Goal: Navigation & Orientation: Find specific page/section

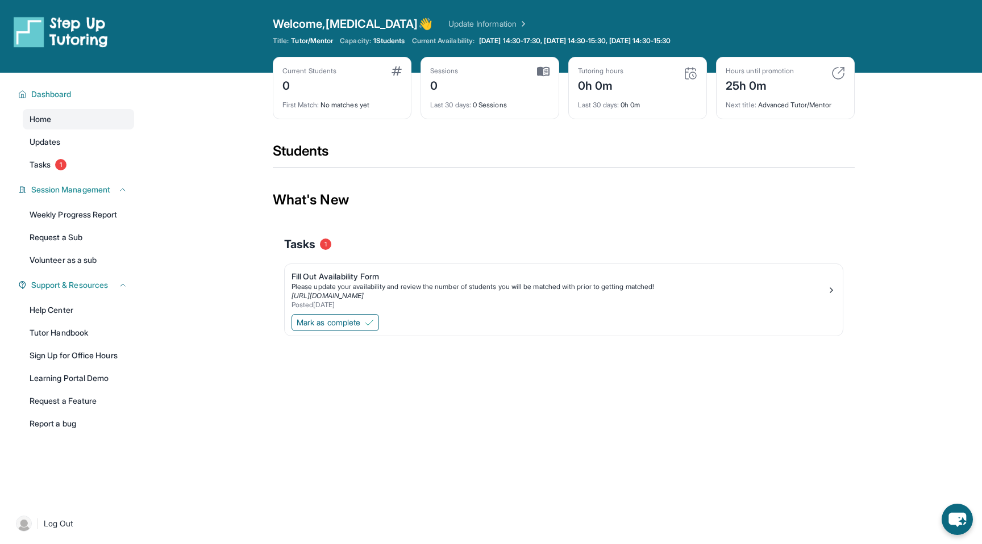
drag, startPoint x: 348, startPoint y: 328, endPoint x: 387, endPoint y: 373, distance: 59.6
click at [387, 373] on main "Current Students 0 First Match : No matches yet Sessions 0 Last 30 days : 0 Ses…" at bounding box center [564, 226] width 582 height 307
click at [364, 297] on link "[URL][DOMAIN_NAME]" at bounding box center [327, 295] width 72 height 9
click at [373, 325] on img at bounding box center [369, 322] width 9 height 9
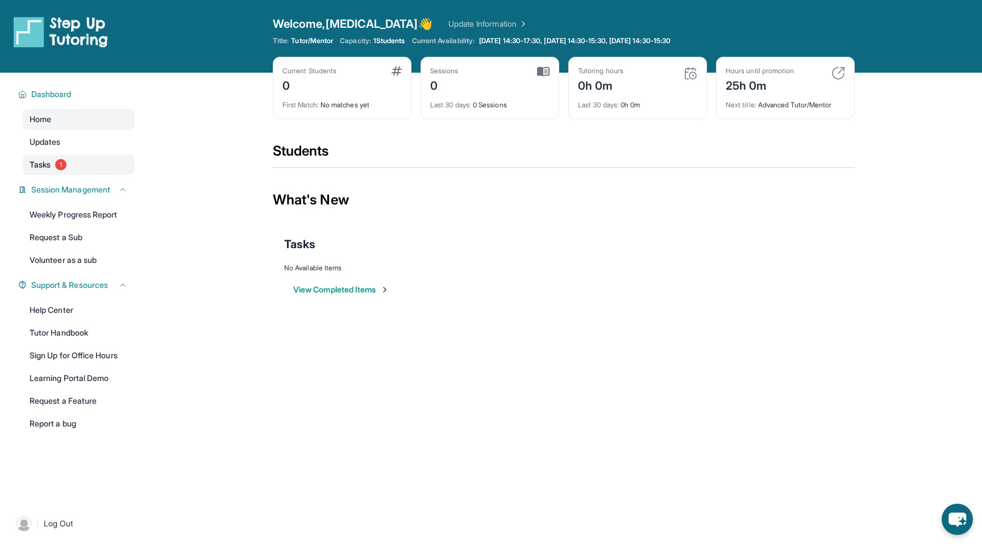
click at [98, 169] on link "Tasks 1" at bounding box center [78, 165] width 111 height 20
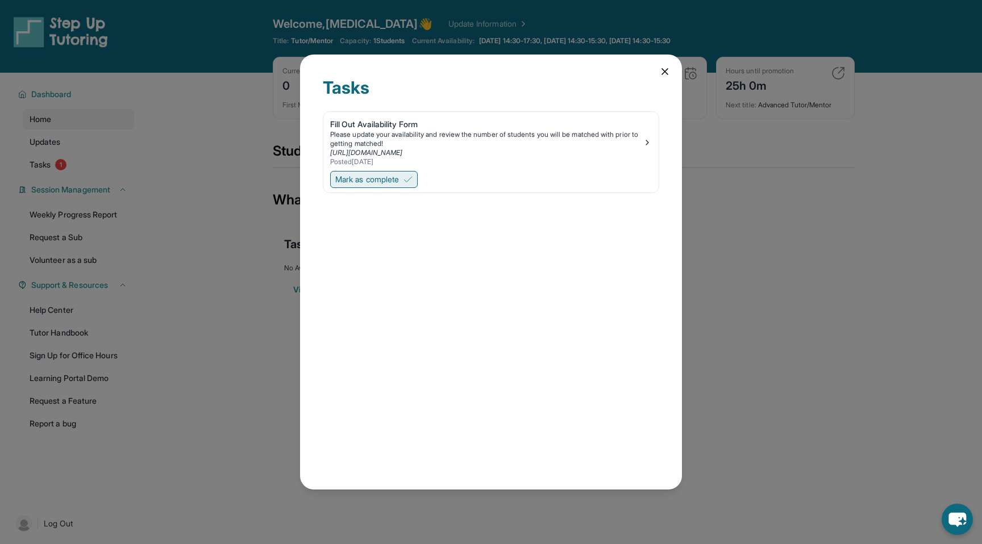
click at [410, 178] on img at bounding box center [407, 179] width 9 height 9
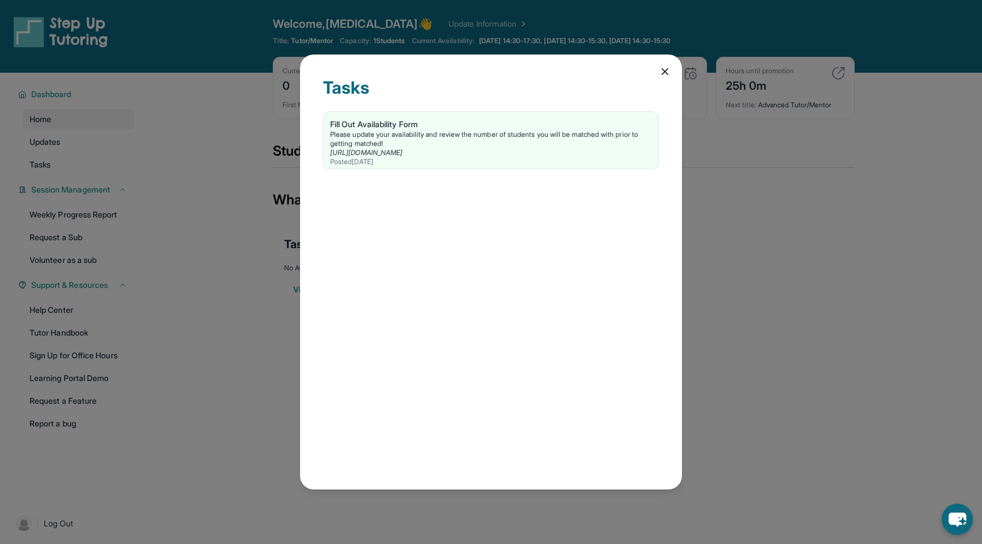
click at [660, 70] on icon at bounding box center [664, 71] width 11 height 11
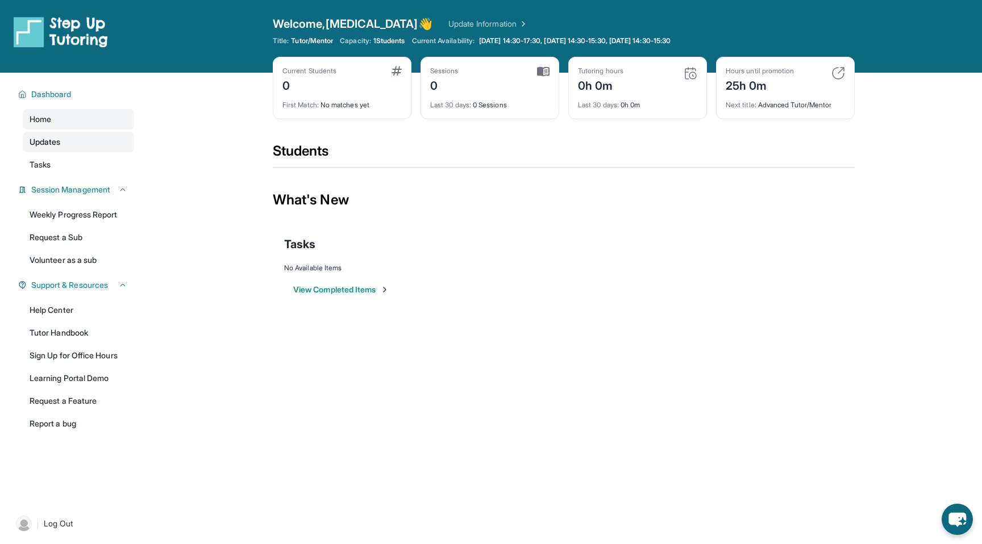
click at [115, 139] on link "Updates" at bounding box center [78, 142] width 111 height 20
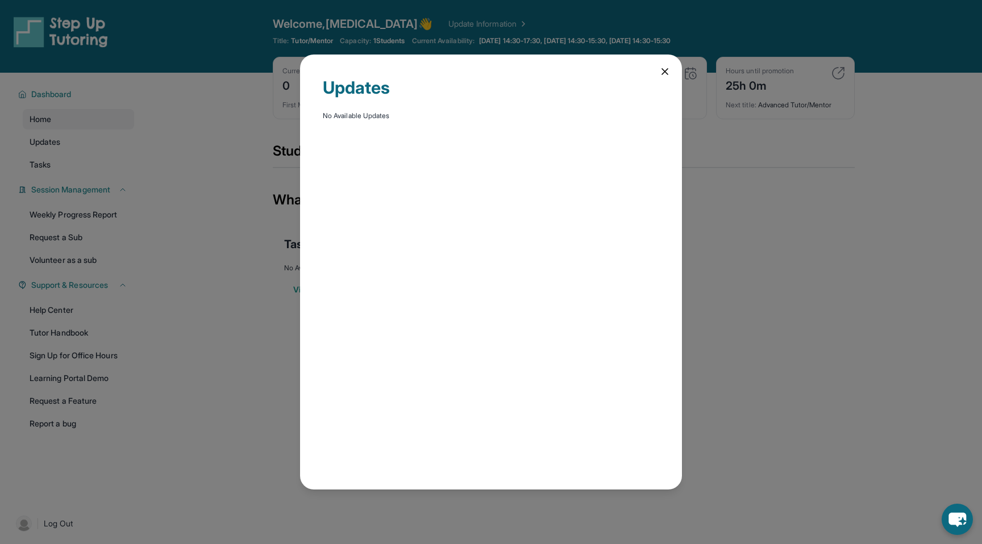
click at [673, 77] on div "Updates No Available Updates" at bounding box center [491, 272] width 382 height 435
click at [671, 76] on div "Updates No Available Updates" at bounding box center [491, 272] width 382 height 435
click at [671, 74] on div "Updates No Available Updates" at bounding box center [491, 272] width 382 height 435
click at [668, 72] on icon at bounding box center [664, 71] width 11 height 11
